Goal: Task Accomplishment & Management: Complete application form

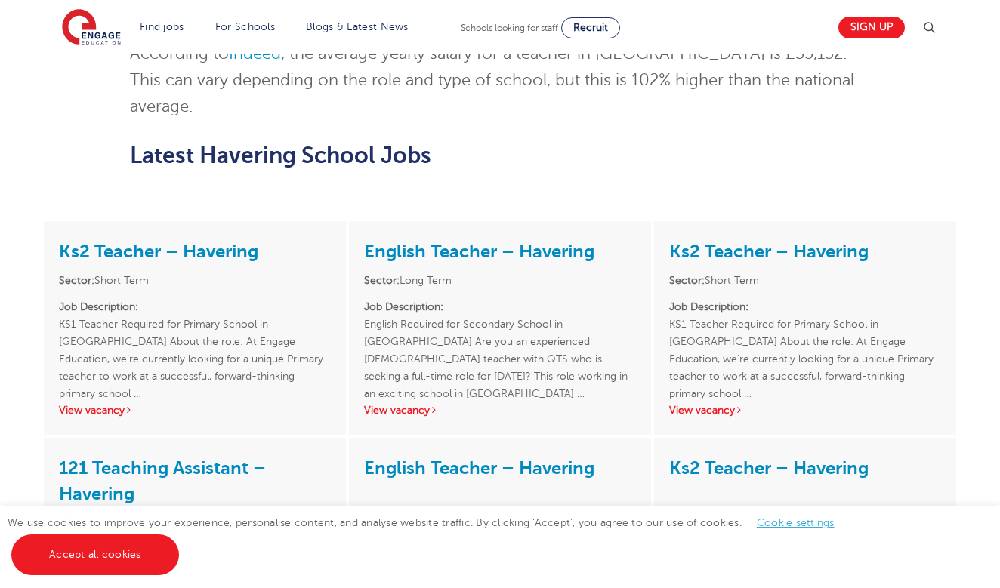
scroll to position [2398, 0]
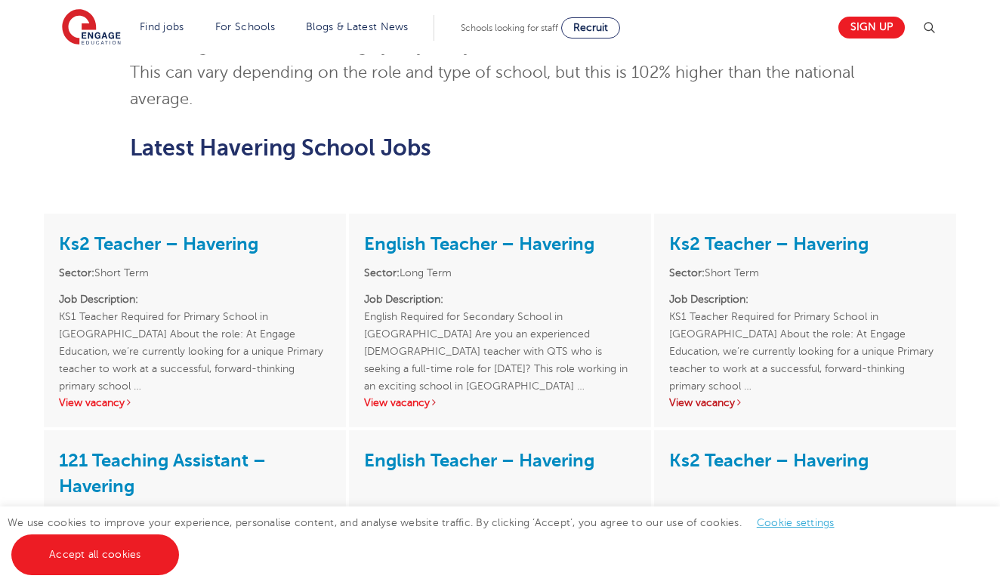
click at [734, 397] on link "View vacancy" at bounding box center [706, 402] width 74 height 11
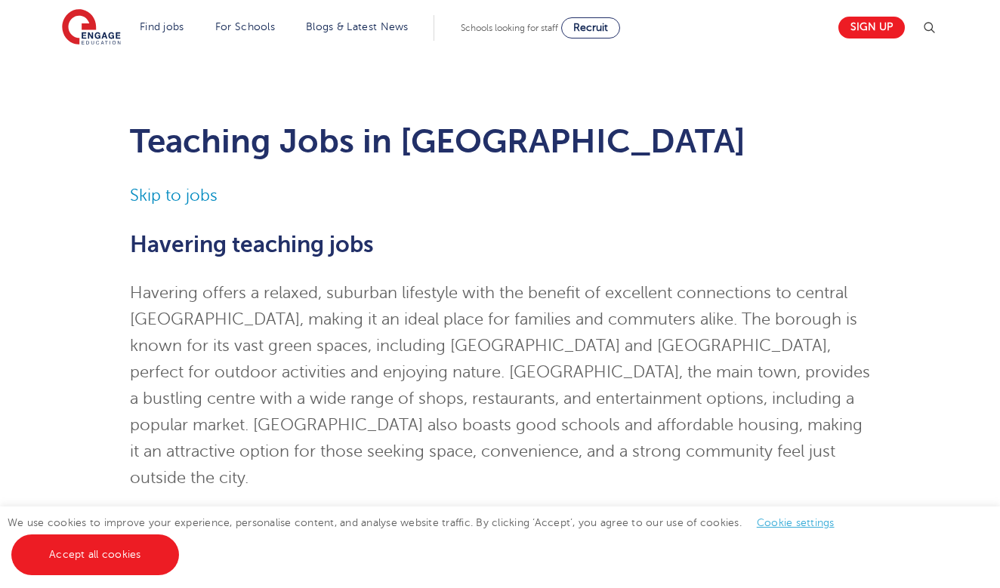
scroll to position [0, 0]
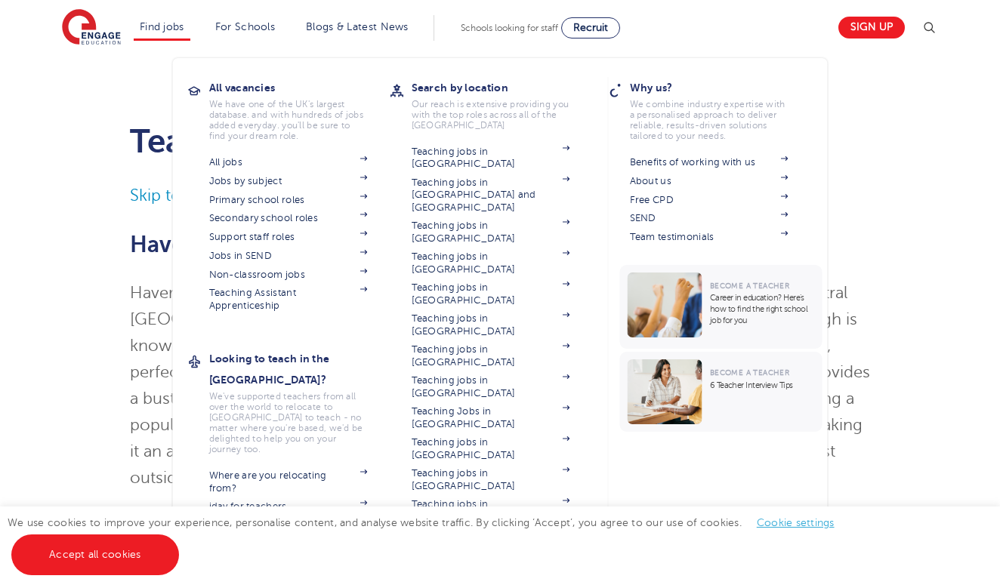
click at [168, 27] on link "Find jobs" at bounding box center [162, 26] width 45 height 11
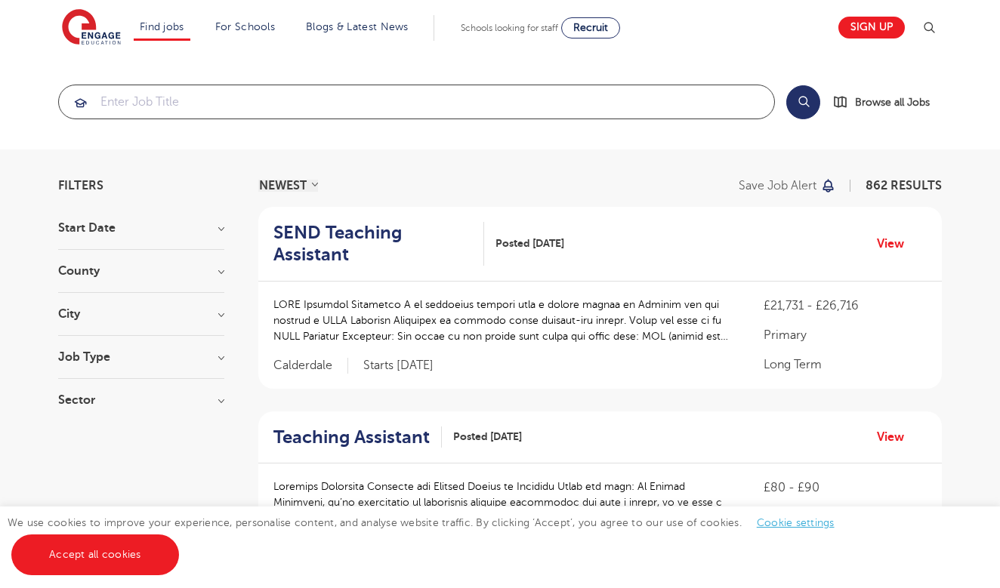
click at [289, 103] on input "search" at bounding box center [416, 101] width 715 height 33
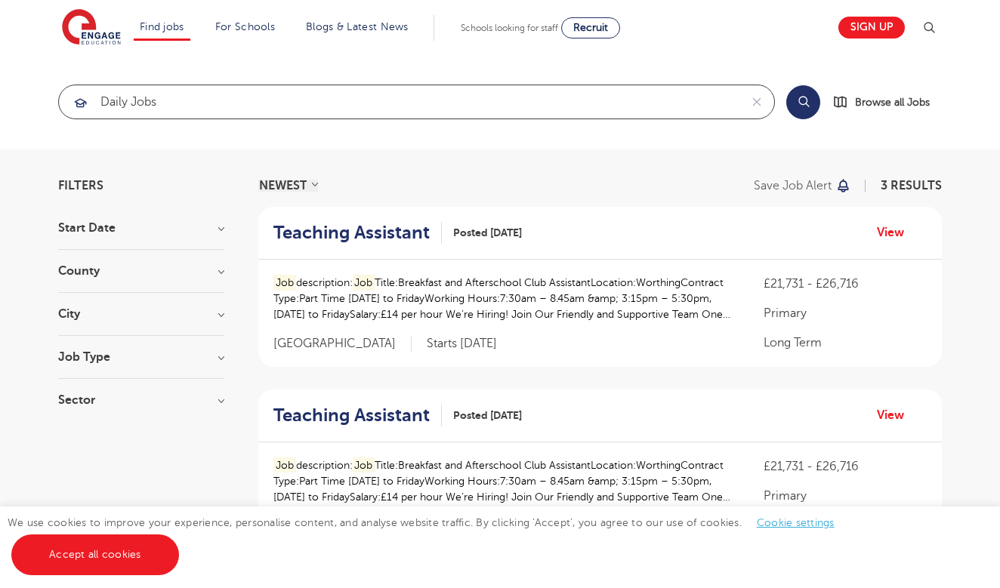
type input "daily jobs"
click button "Submit" at bounding box center [0, 0] width 0 height 0
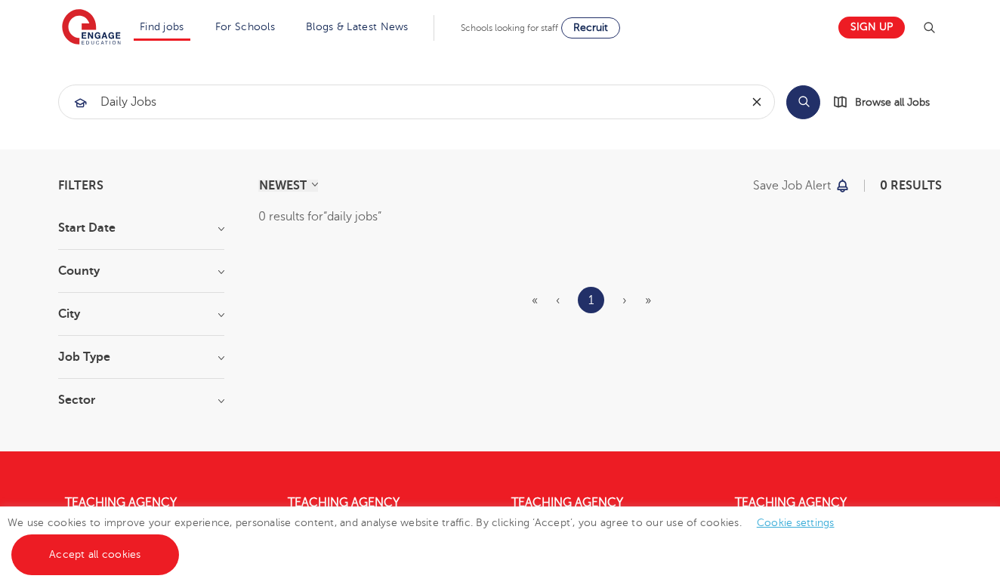
click at [760, 103] on icon "reset" at bounding box center [756, 102] width 15 height 14
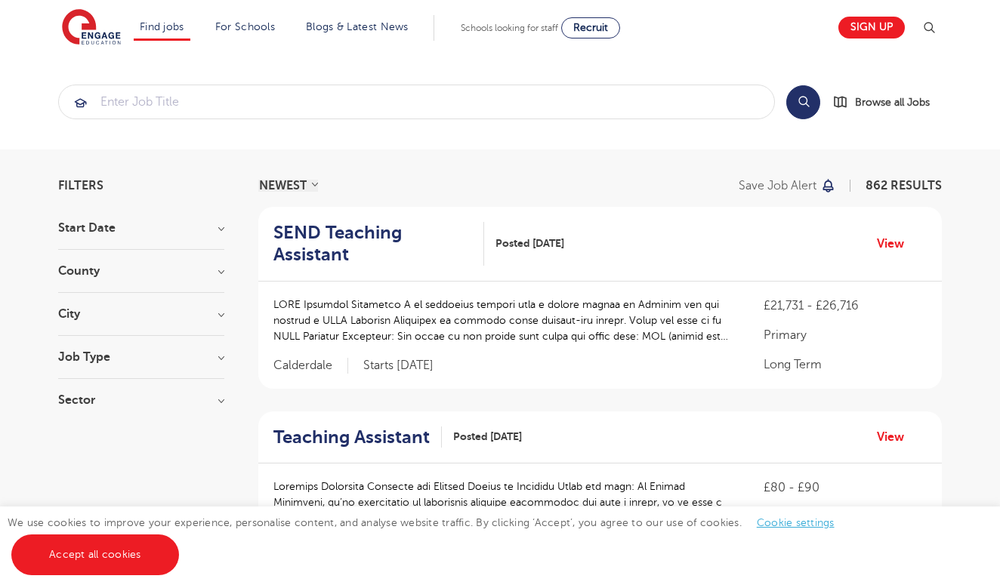
click at [222, 313] on h3 "City" at bounding box center [141, 314] width 166 height 12
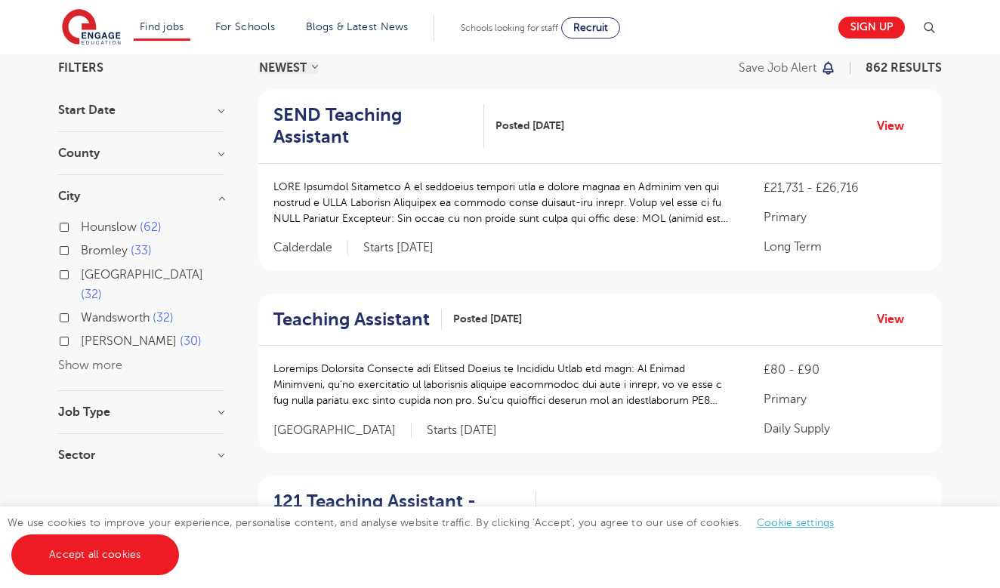
scroll to position [119, 0]
click at [97, 358] on button "Show more" at bounding box center [90, 365] width 64 height 14
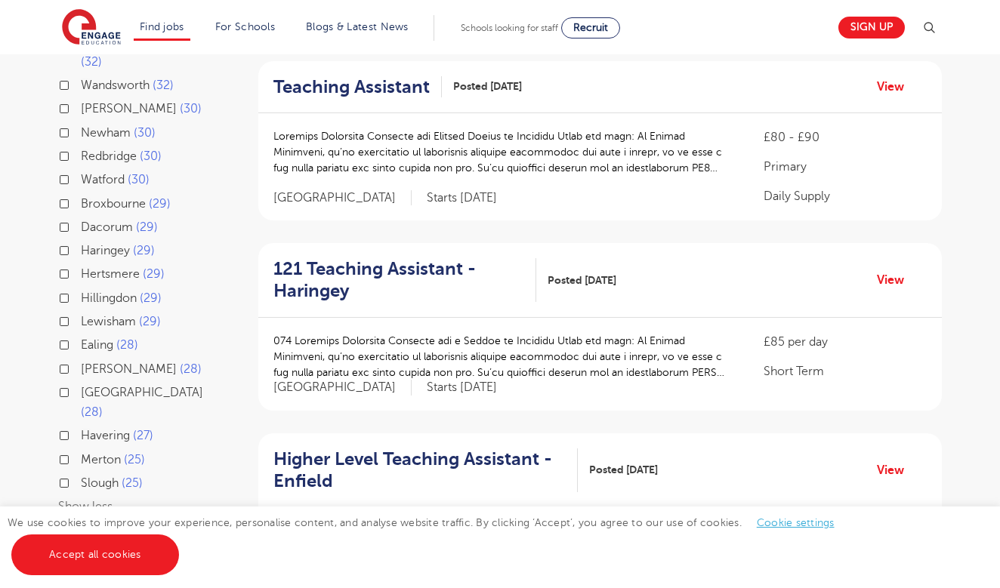
scroll to position [351, 0]
click at [81, 425] on label "Havering 27" at bounding box center [117, 435] width 72 height 20
click at [81, 428] on input "Havering 27" at bounding box center [86, 433] width 10 height 10
checkbox input "true"
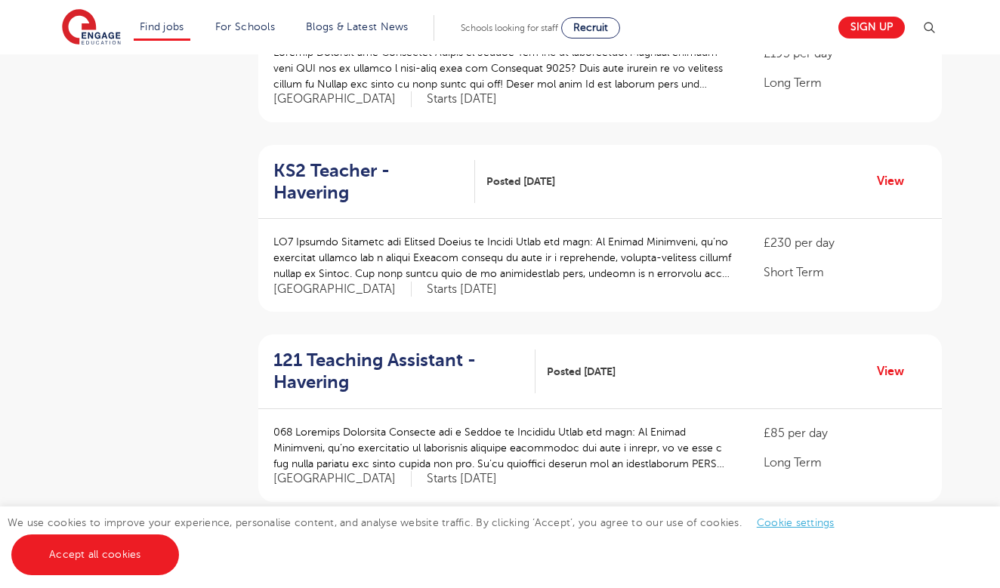
scroll to position [1196, 0]
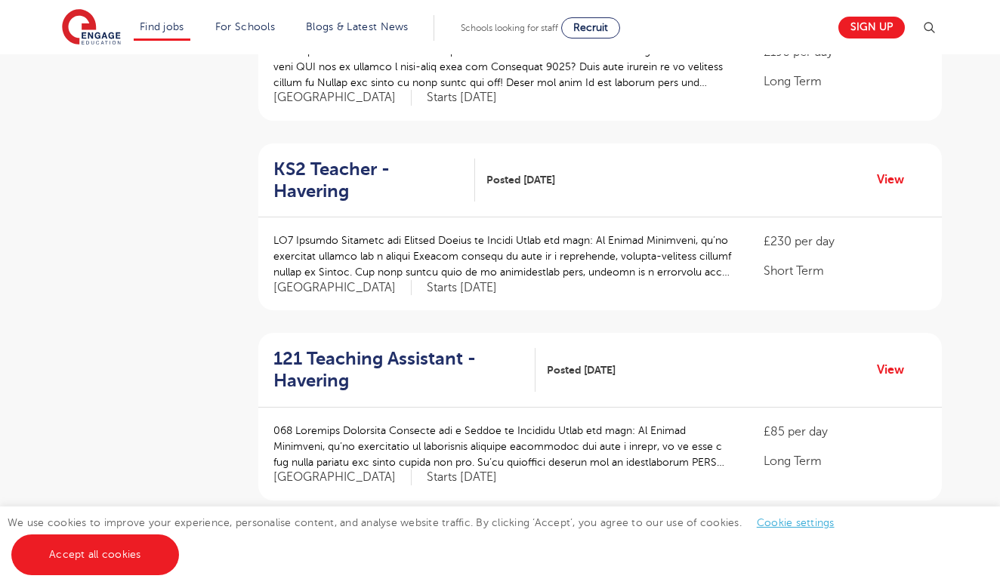
click at [432, 159] on h2 "KS2 Teacher - Havering" at bounding box center [368, 181] width 190 height 44
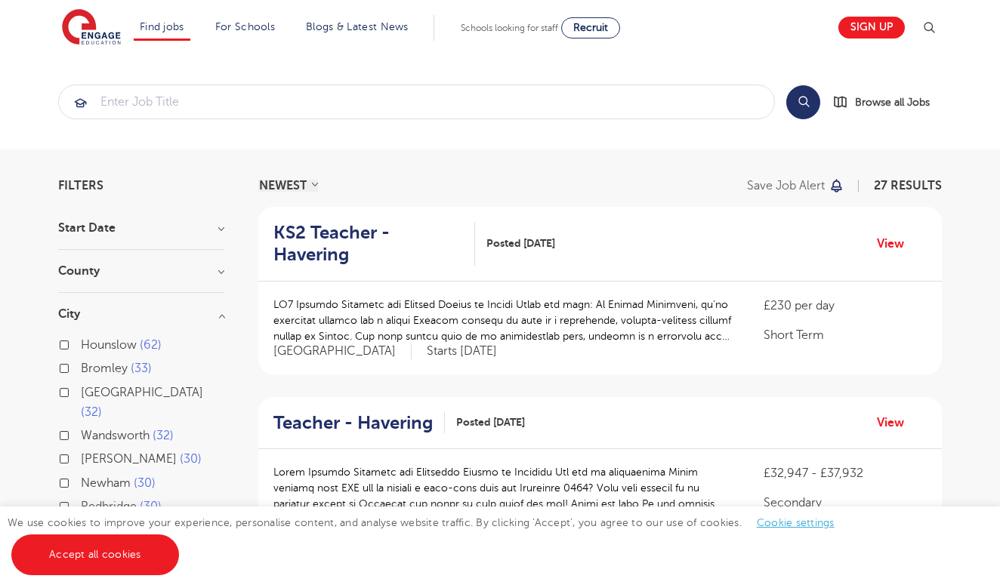
scroll to position [0, 0]
click at [878, 25] on link "Sign up" at bounding box center [871, 28] width 66 height 22
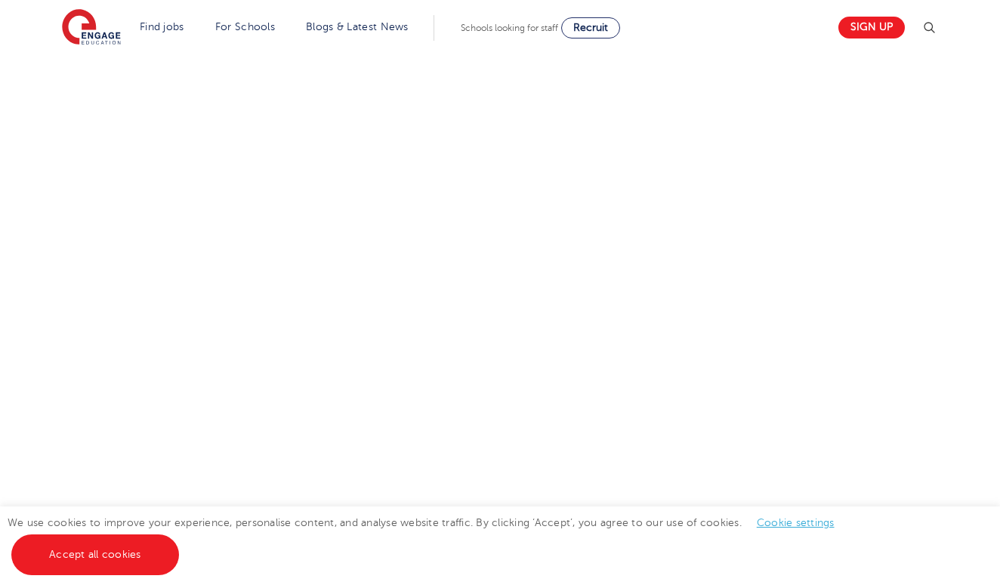
scroll to position [674, 0]
